Goal: Task Accomplishment & Management: Manage account settings

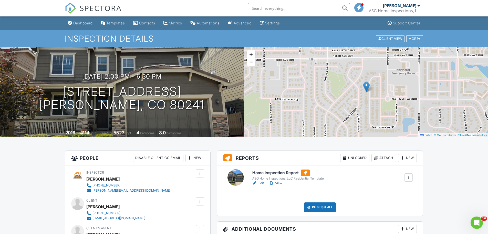
drag, startPoint x: 386, startPoint y: 158, endPoint x: 320, endPoint y: 158, distance: 66.2
click at [386, 158] on div "Attach" at bounding box center [384, 158] width 25 height 8
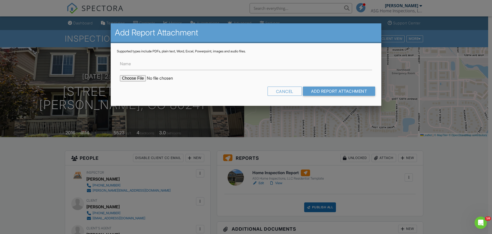
click at [137, 78] on input "file" at bounding box center [163, 78] width 87 height 6
type input "C:\fakepath\12631_Glencoe_Street_Sewer Scope.pdf"
click at [179, 63] on input "Name" at bounding box center [246, 63] width 252 height 13
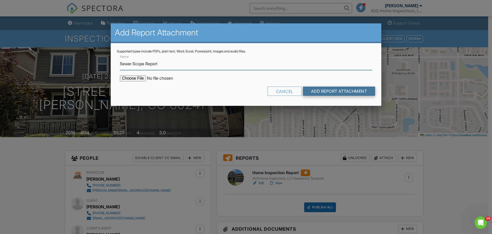
type input "Sewer Scope Report"
click at [322, 92] on input "Add Report Attachment" at bounding box center [339, 90] width 73 height 9
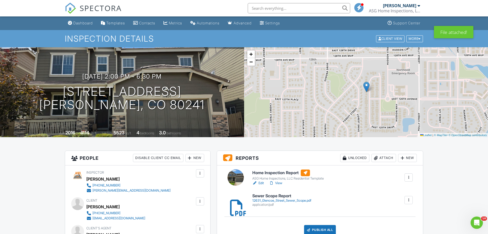
click at [260, 183] on link "Edit" at bounding box center [259, 182] width 12 height 5
